Goal: Find specific page/section: Find specific page/section

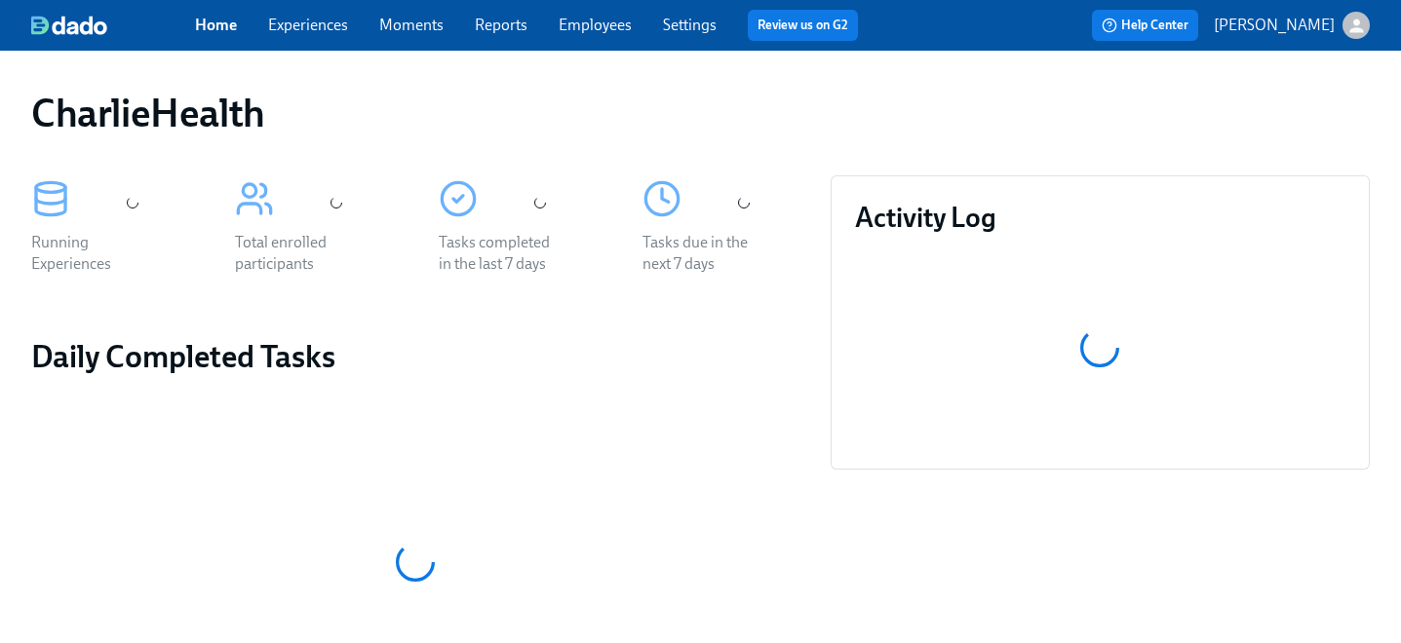
click at [596, 34] on link "Employees" at bounding box center [594, 25] width 73 height 19
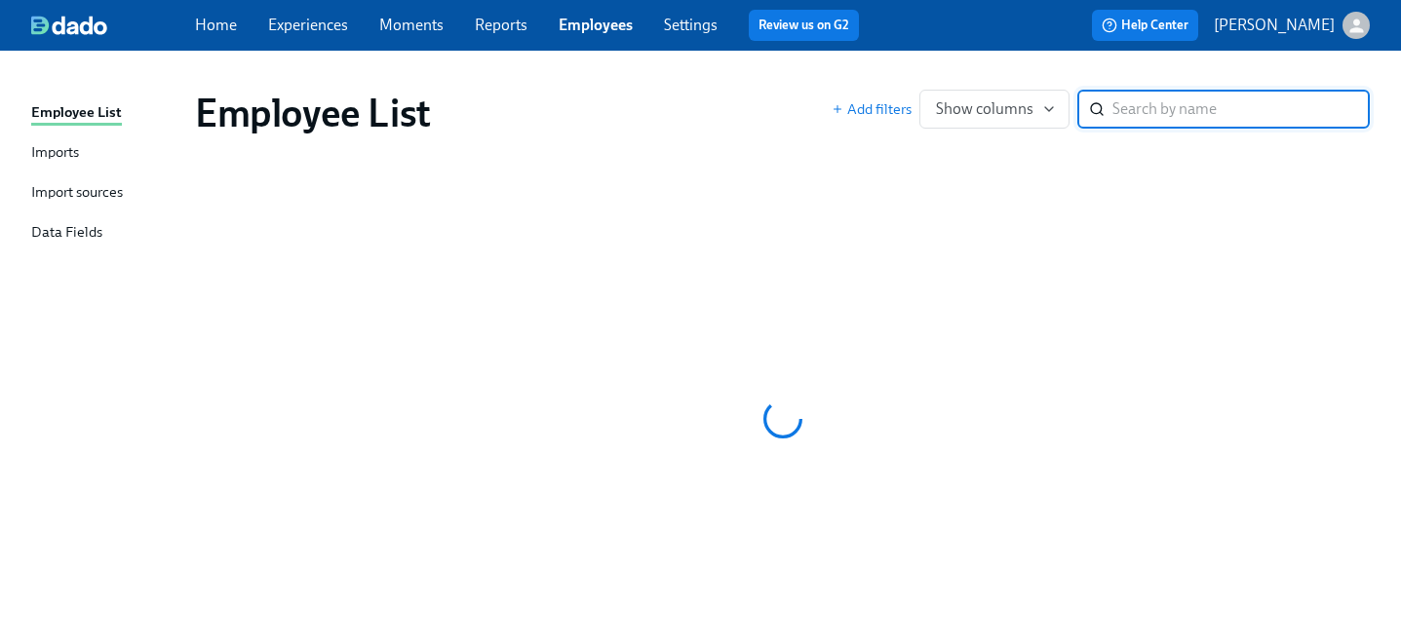
scroll to position [66, 0]
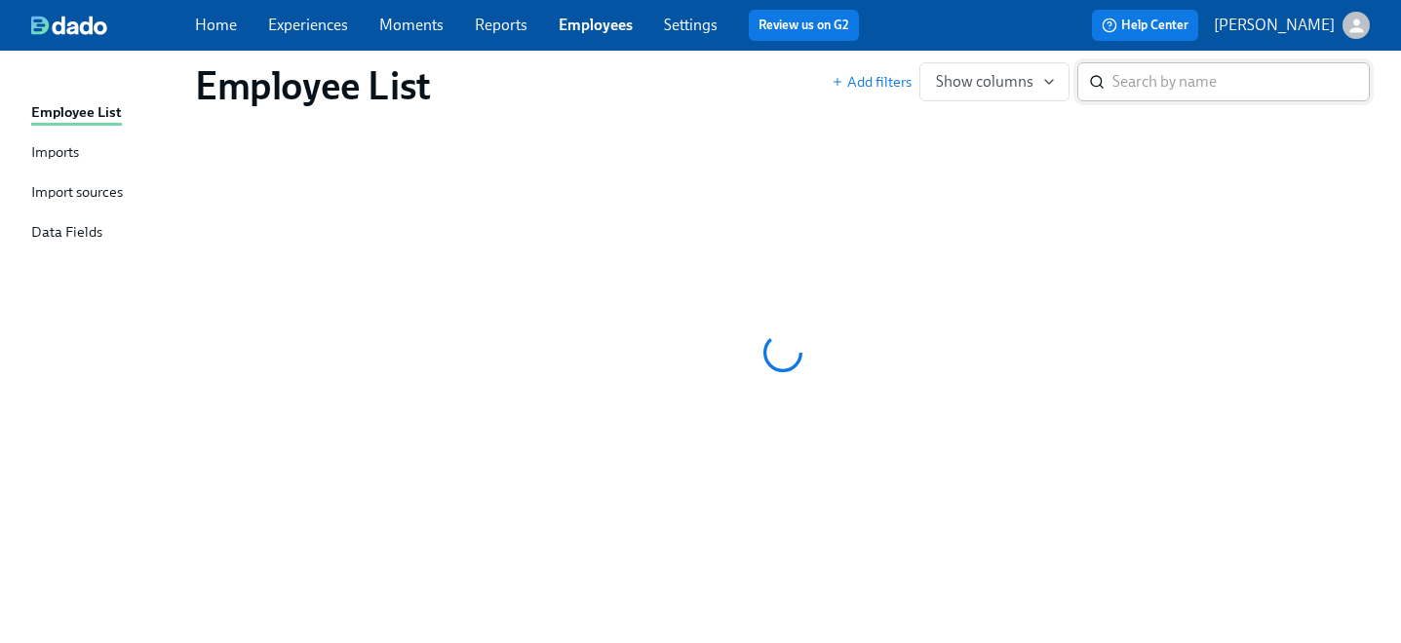
click at [1136, 78] on input "search" at bounding box center [1240, 81] width 257 height 39
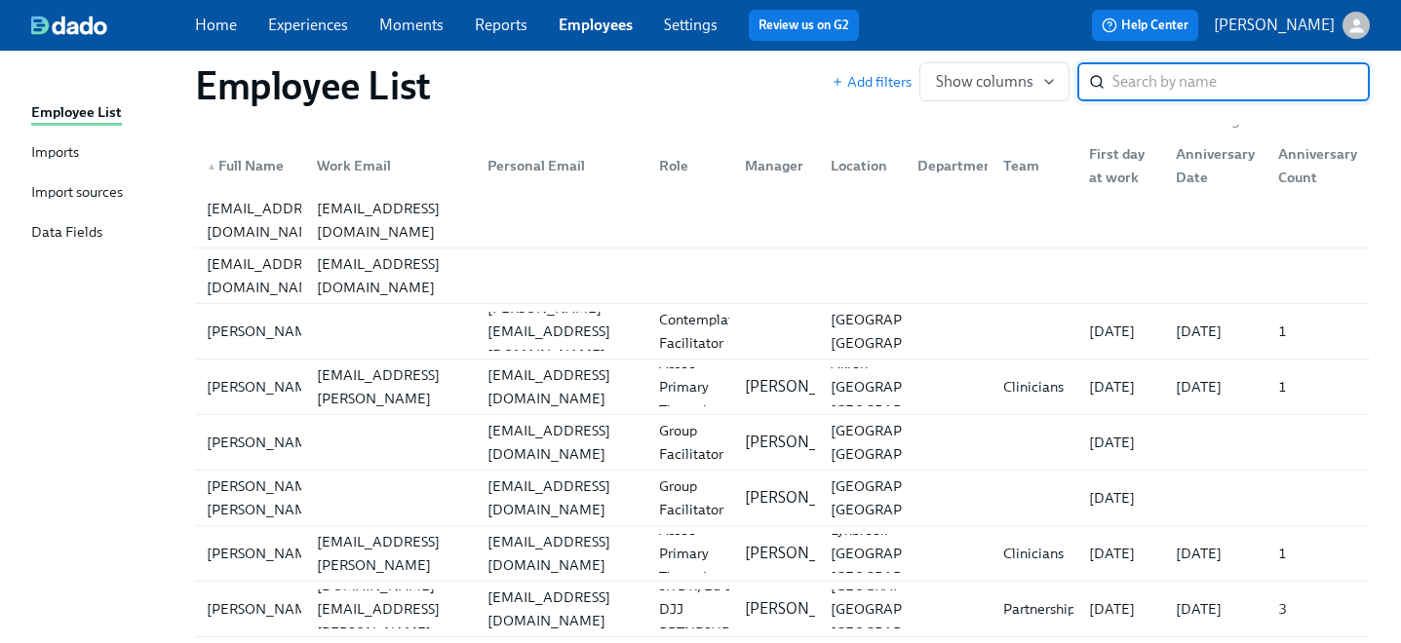
click at [1140, 77] on input "search" at bounding box center [1240, 81] width 257 height 39
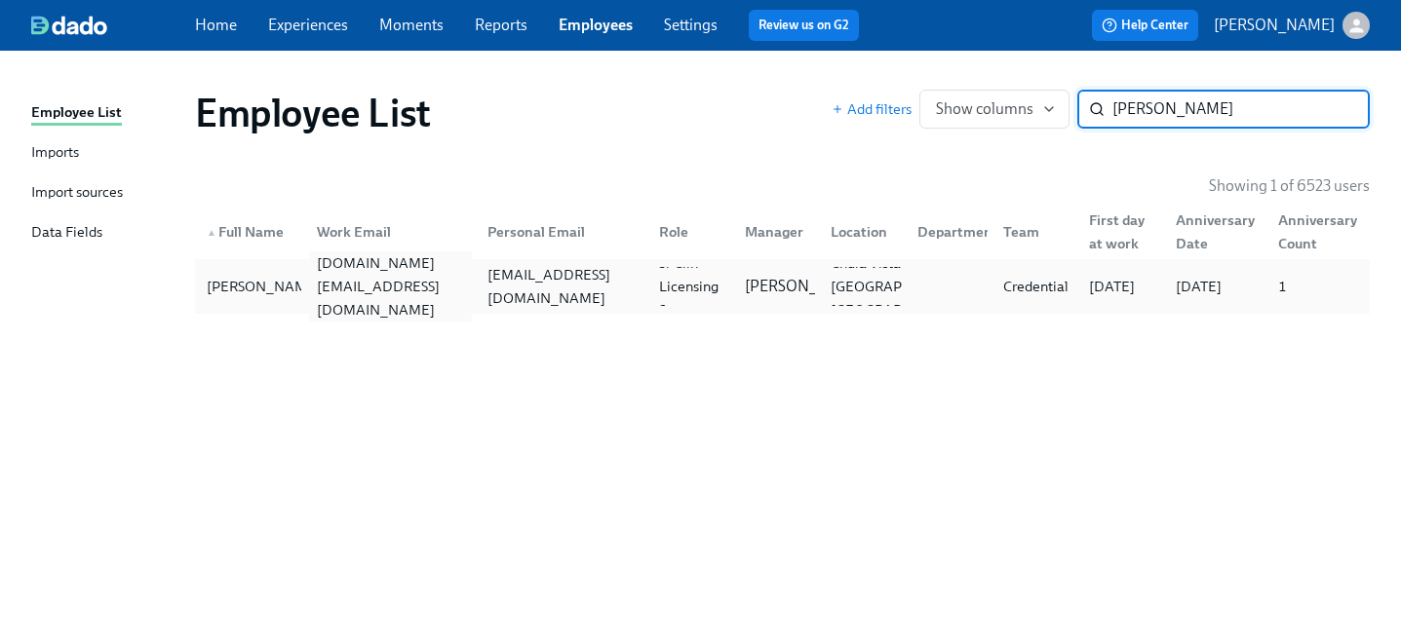
type input "nikki su"
click at [376, 281] on div "nikki.su@charliehealth.com" at bounding box center [391, 286] width 164 height 70
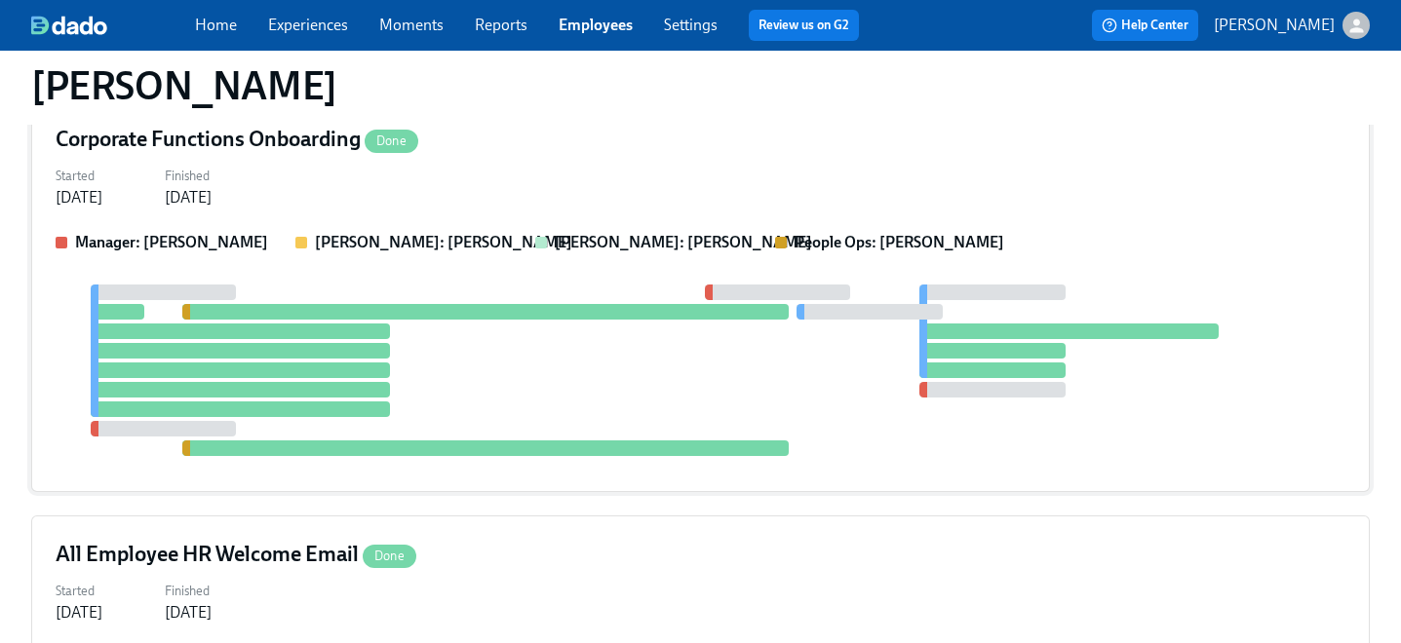
scroll to position [121, 0]
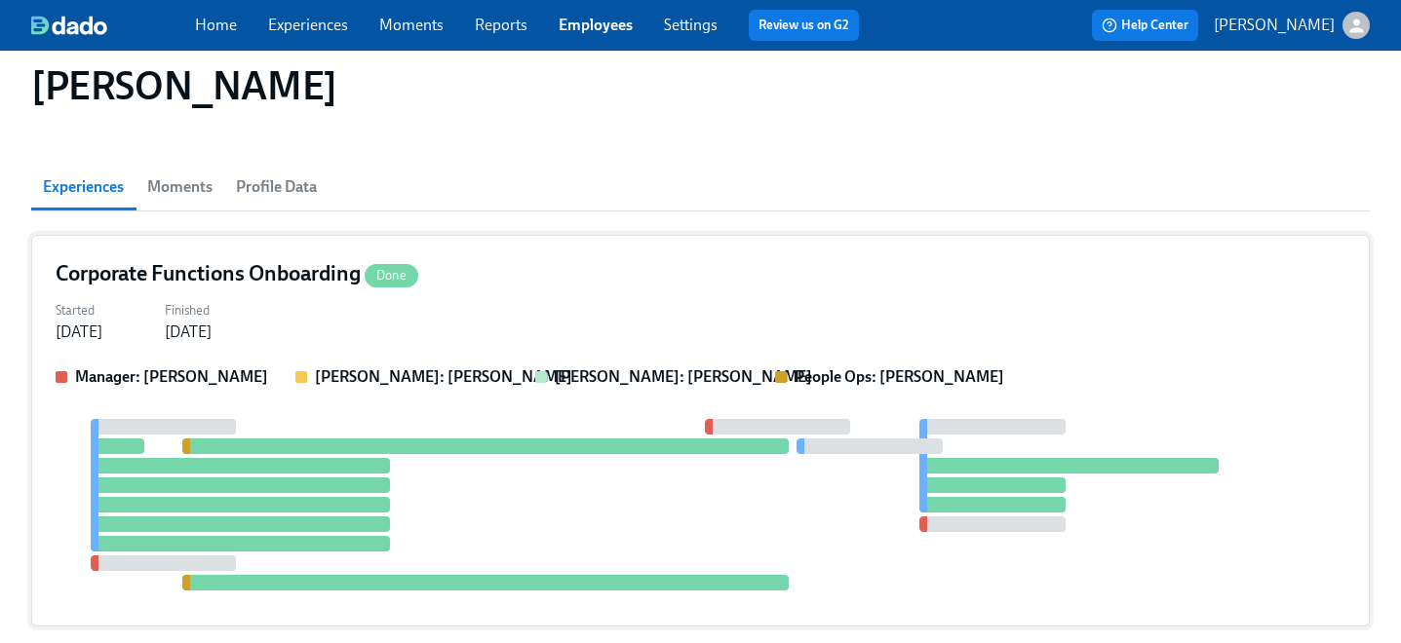
click at [895, 347] on div "Corporate Functions Onboarding Done Started Jul 10, 2025 Finished Aug 06, 2025 …" at bounding box center [700, 431] width 1338 height 392
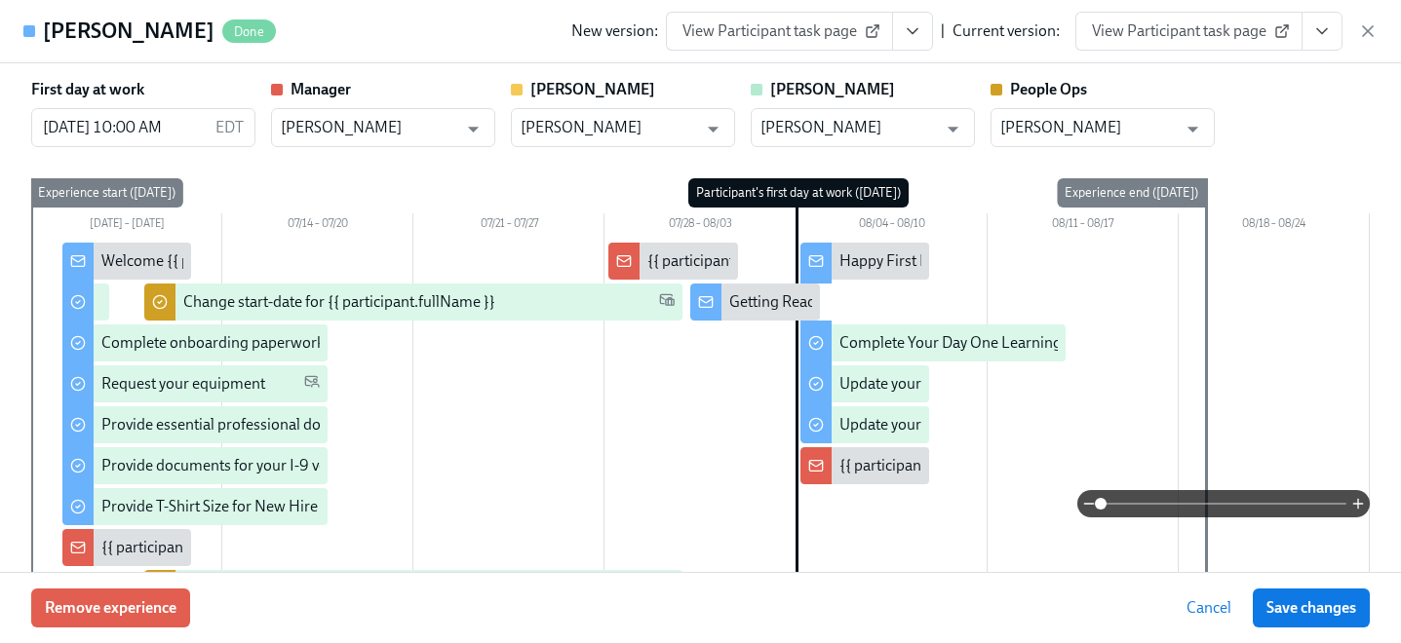
click at [1252, 36] on span "View Participant task page" at bounding box center [1189, 30] width 194 height 19
